Goal: Task Accomplishment & Management: Manage account settings

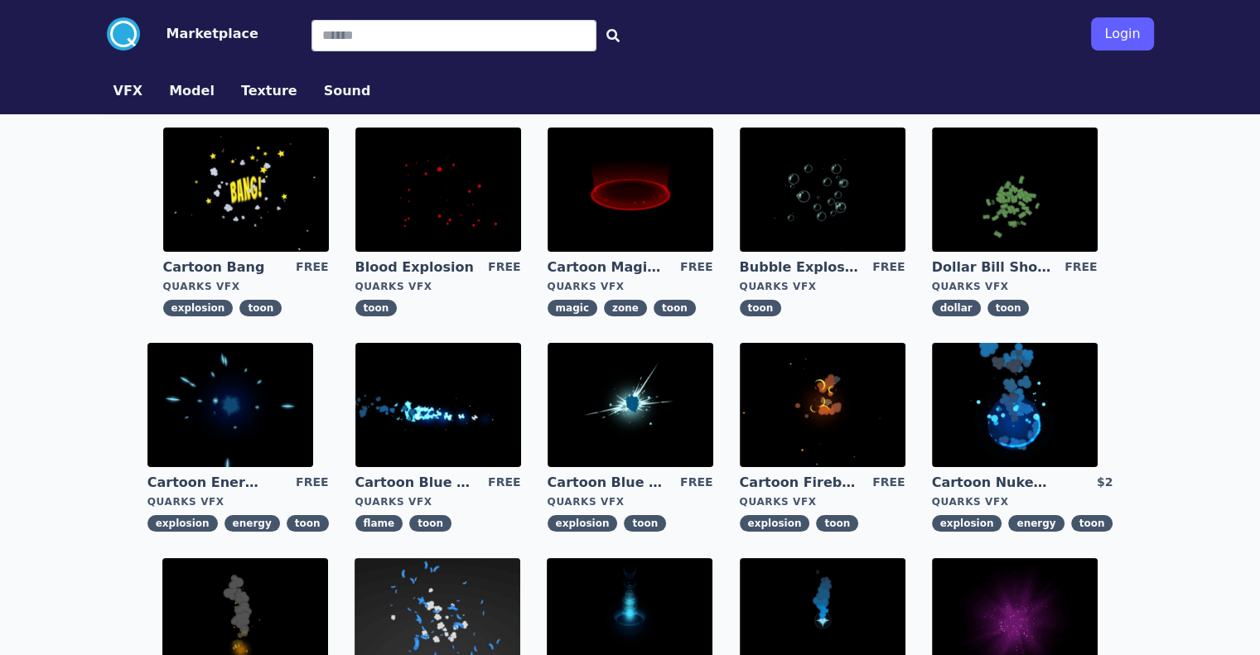
click at [1153, 24] on button "Login" at bounding box center [1122, 33] width 62 height 33
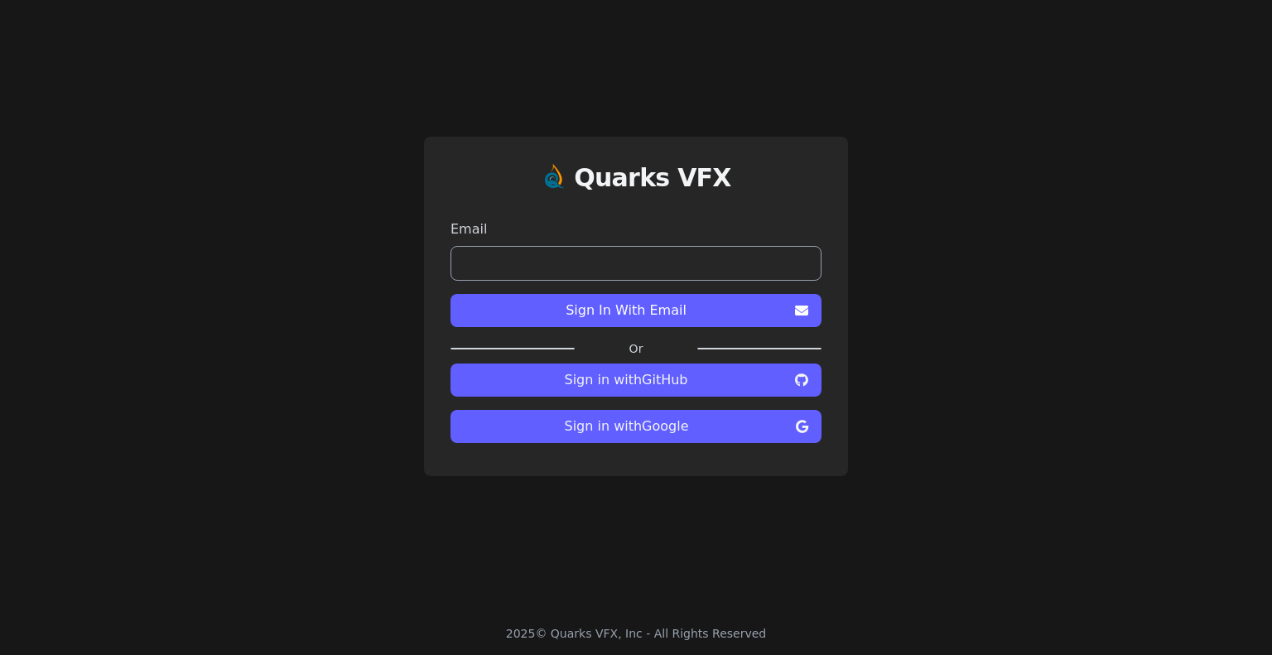
click at [683, 268] on input "email" at bounding box center [636, 263] width 371 height 35
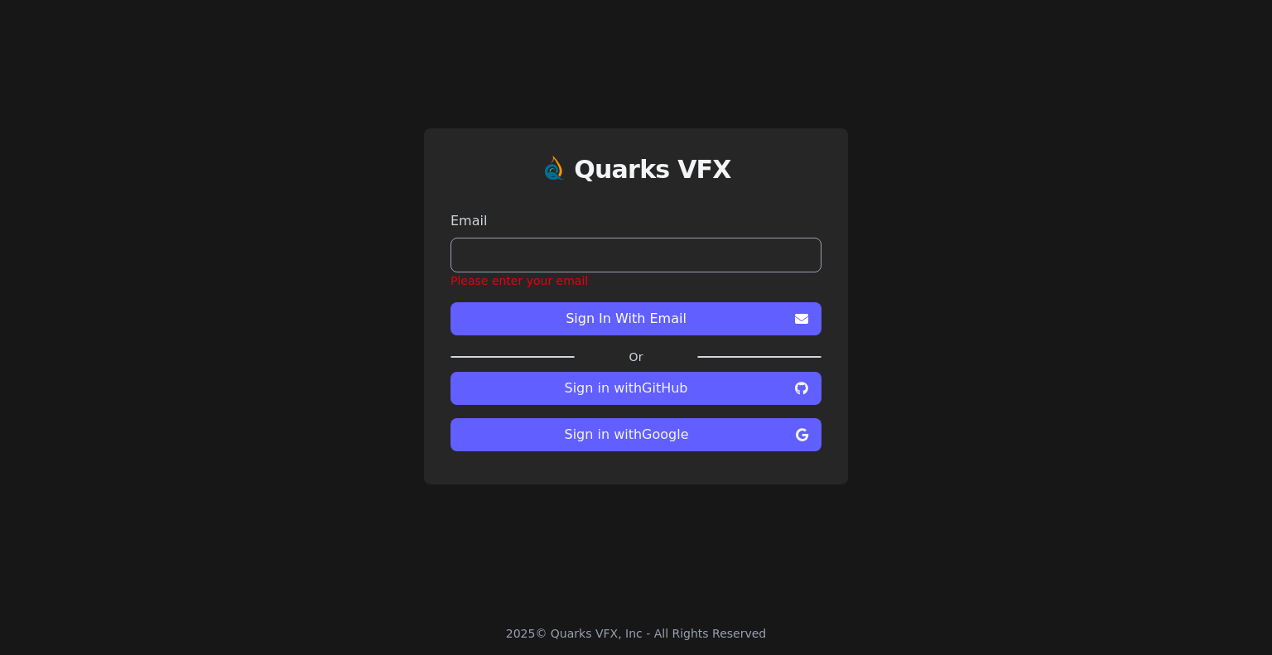
click at [947, 289] on div "Quarks VFX Email Please enter your email Sign In With Email Or Sign in with Git…" at bounding box center [636, 306] width 1272 height 612
click at [715, 428] on span "Sign in with Google" at bounding box center [627, 435] width 326 height 20
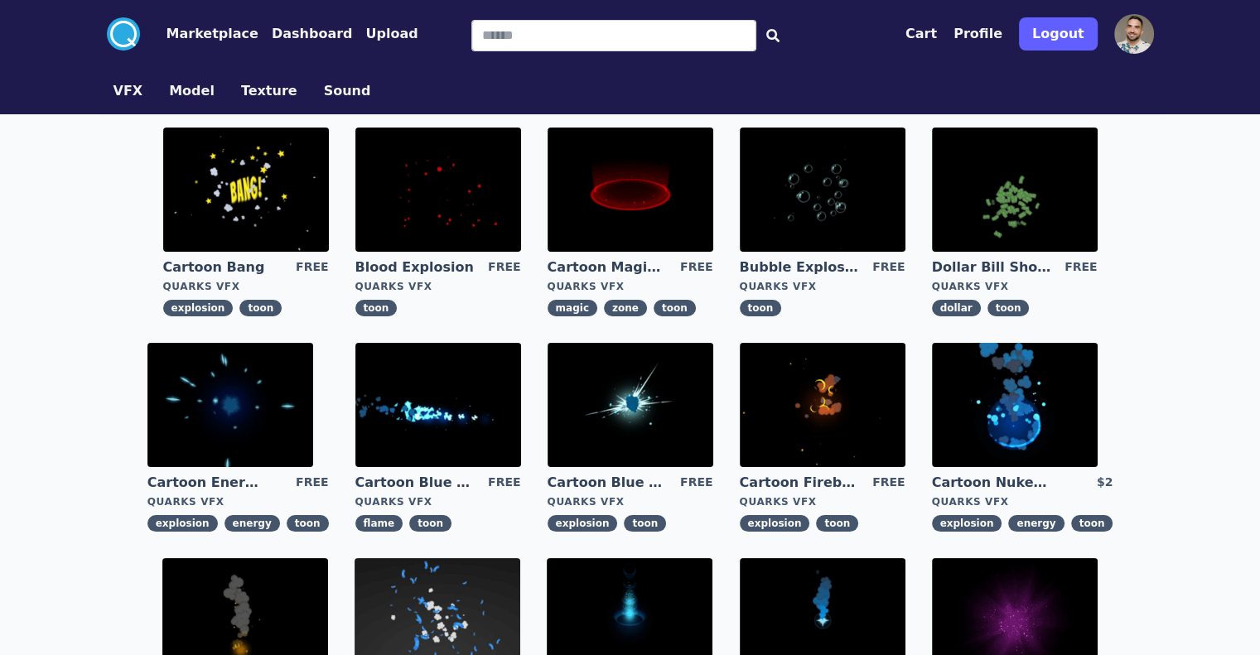
click at [1002, 30] on button "Profile" at bounding box center [977, 34] width 49 height 20
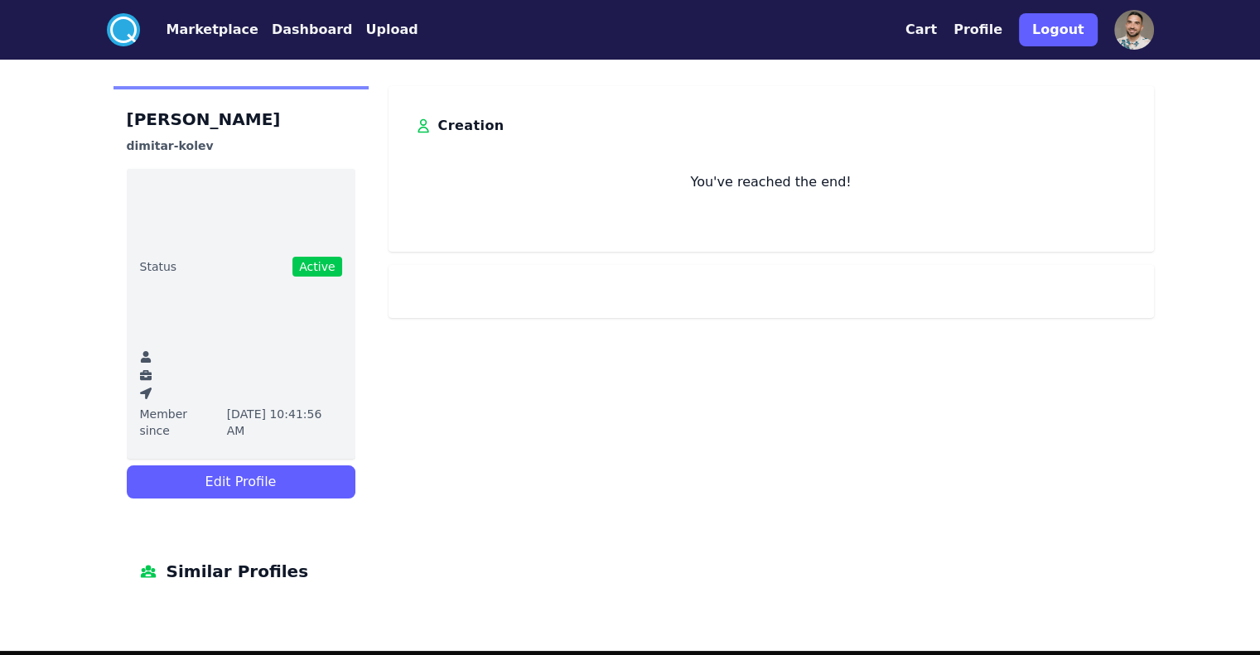
click at [272, 31] on button "Dashboard" at bounding box center [312, 30] width 81 height 20
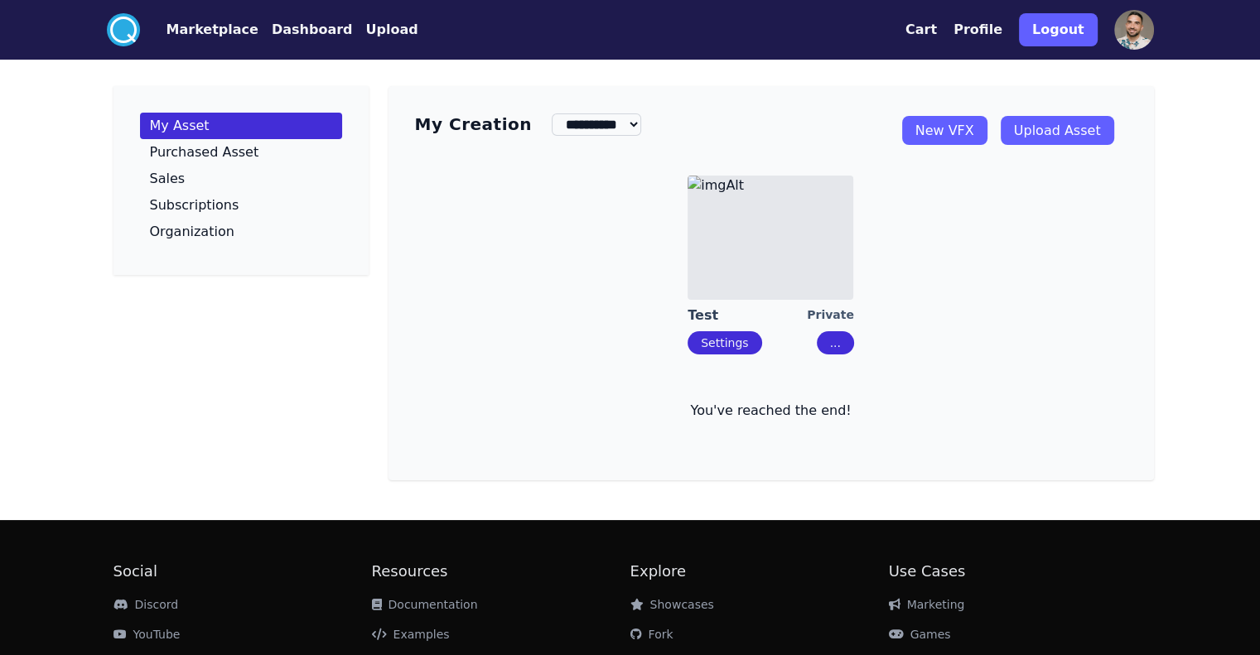
click at [748, 355] on button "Settings" at bounding box center [725, 342] width 74 height 23
click at [759, 290] on img at bounding box center [771, 238] width 166 height 124
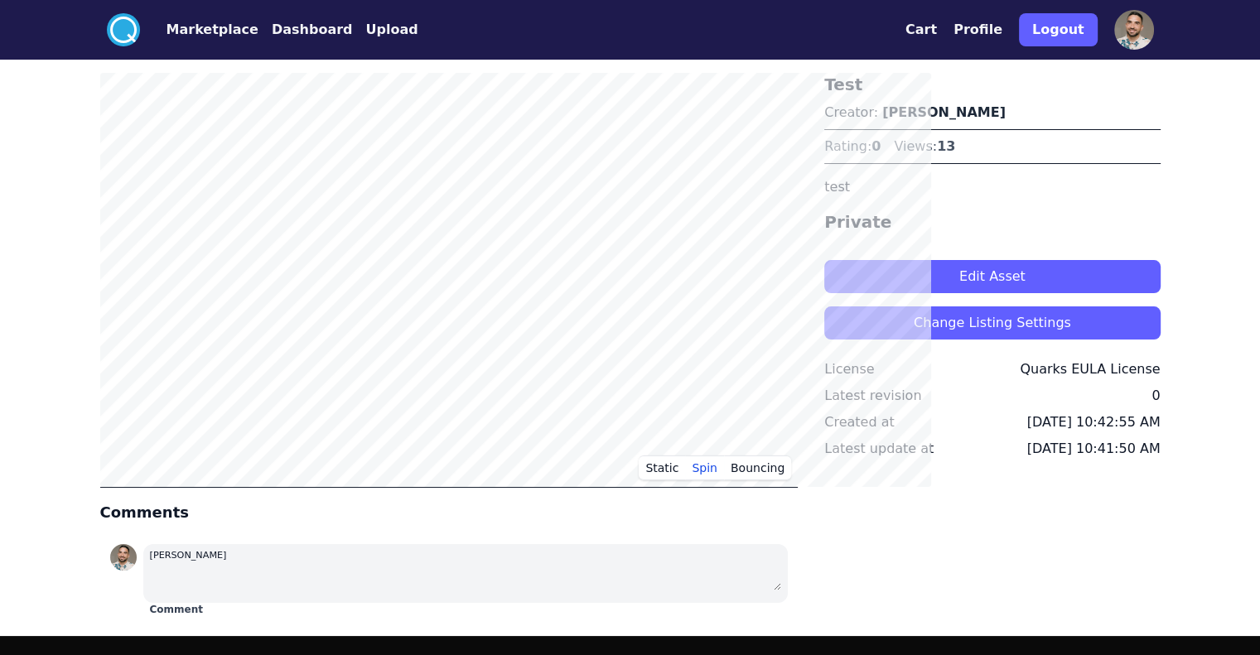
click at [1044, 274] on button "Edit Asset" at bounding box center [991, 276] width 335 height 33
